Goal: Task Accomplishment & Management: Complete application form

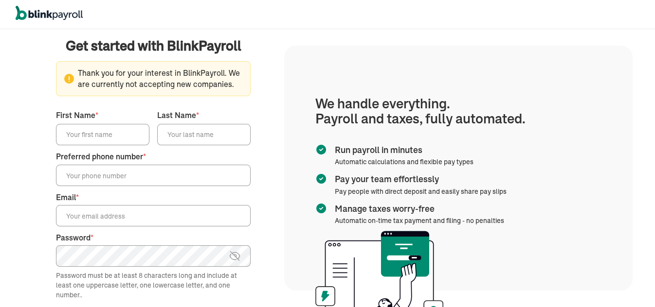
click at [198, 74] on span "Thank you for your interest in BlinkPayroll. We are currently not accepting new…" at bounding box center [153, 79] width 178 height 22
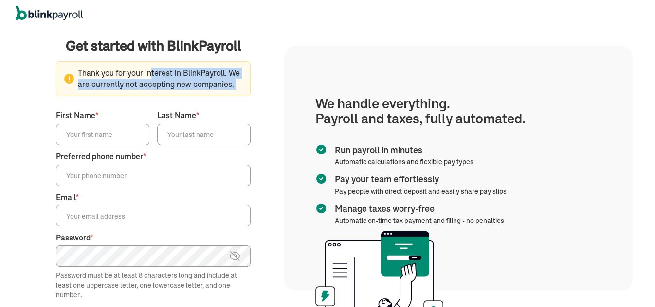
click at [198, 74] on span "Thank you for your interest in BlinkPayroll. We are currently not accepting new…" at bounding box center [153, 79] width 178 height 22
copy fieldset "Thank you for your interest in BlinkPayroll. We are currently not accepting new…"
